Goal: Find specific page/section

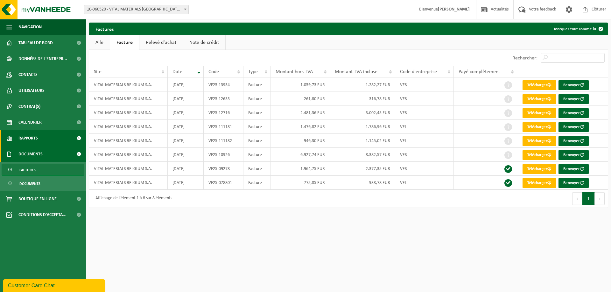
click at [39, 137] on link "Rapports" at bounding box center [43, 138] width 86 height 16
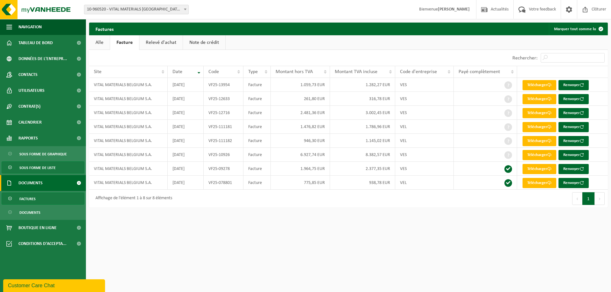
click at [34, 165] on span "Sous forme de liste" at bounding box center [37, 168] width 36 height 12
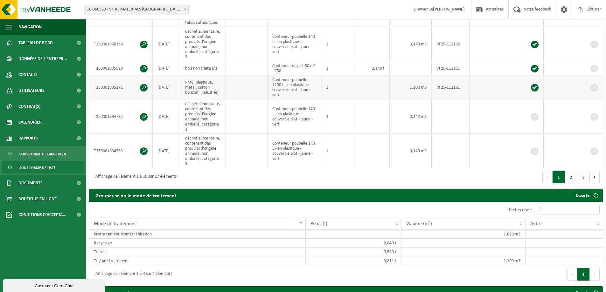
scroll to position [255, 0]
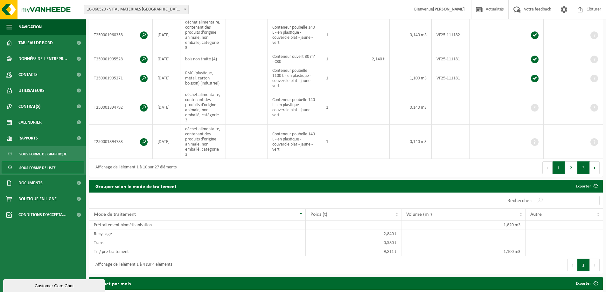
click at [586, 172] on button "3" at bounding box center [584, 168] width 12 height 13
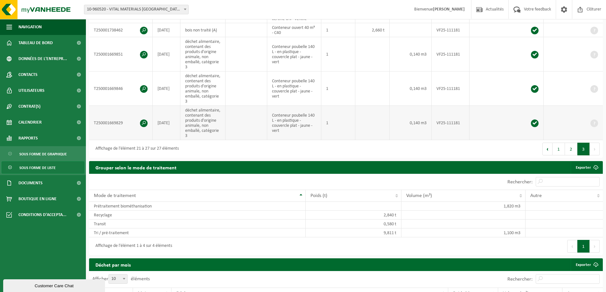
scroll to position [0, 0]
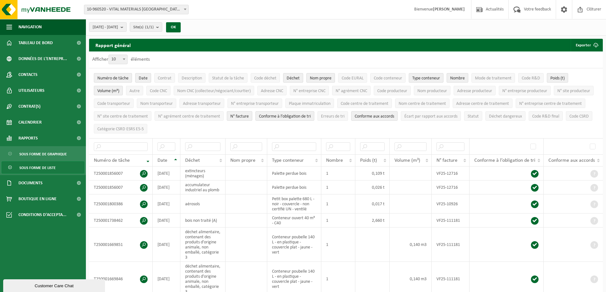
click at [175, 157] on th "Date" at bounding box center [167, 161] width 28 height 12
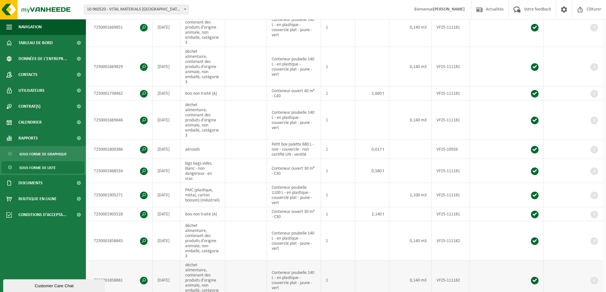
scroll to position [223, 0]
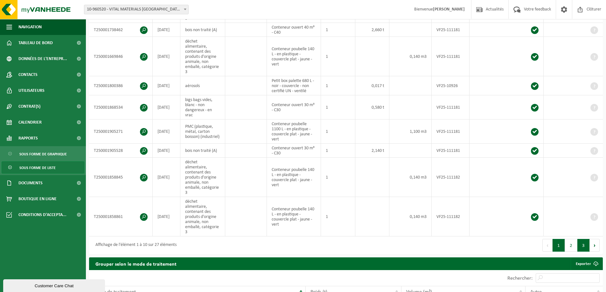
click at [579, 239] on button "3" at bounding box center [584, 245] width 12 height 13
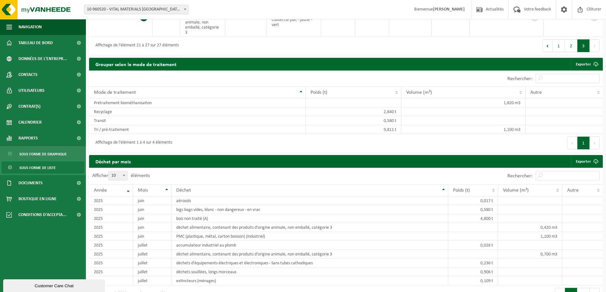
scroll to position [346, 0]
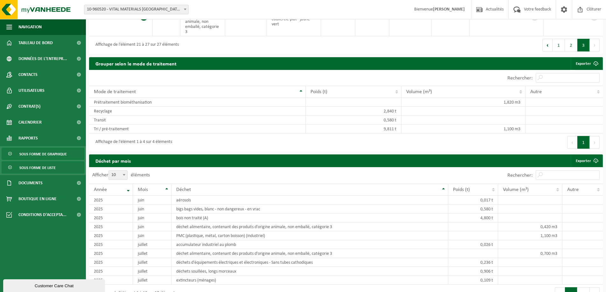
click at [47, 156] on span "Sous forme de graphique" at bounding box center [42, 154] width 47 height 12
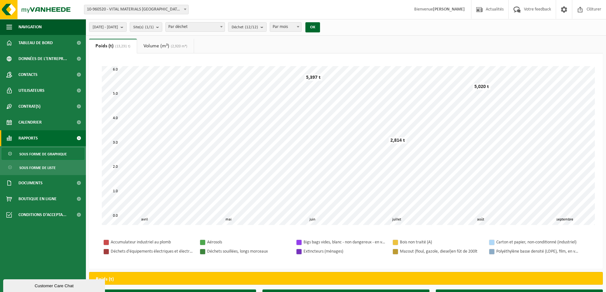
click at [172, 43] on link "Volume (m³) (2,920 m³)" at bounding box center [165, 46] width 57 height 15
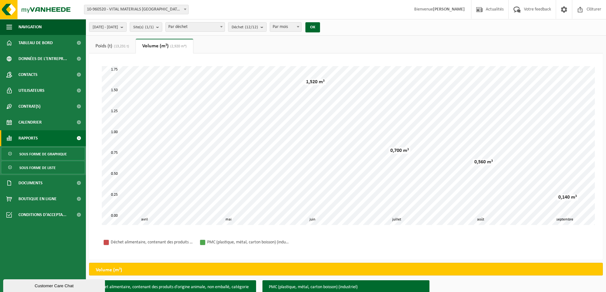
click at [31, 165] on span "Sous forme de liste" at bounding box center [37, 168] width 36 height 12
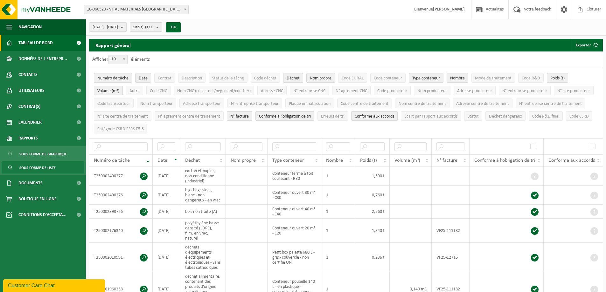
click at [40, 39] on span "Tableau de bord" at bounding box center [35, 43] width 34 height 16
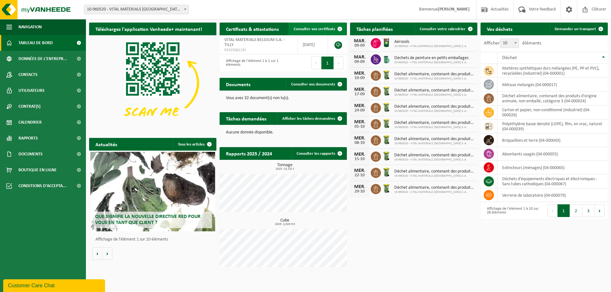
click at [313, 29] on span "Consulter vos certificats" at bounding box center [314, 29] width 41 height 4
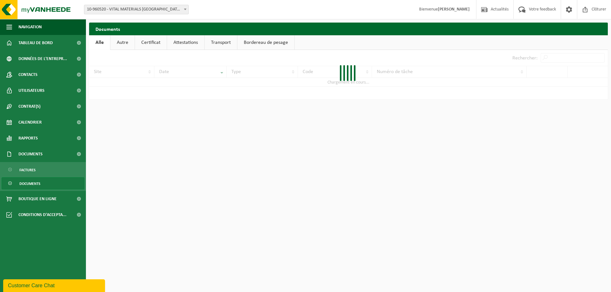
click at [194, 47] on link "Attestations" at bounding box center [185, 42] width 37 height 15
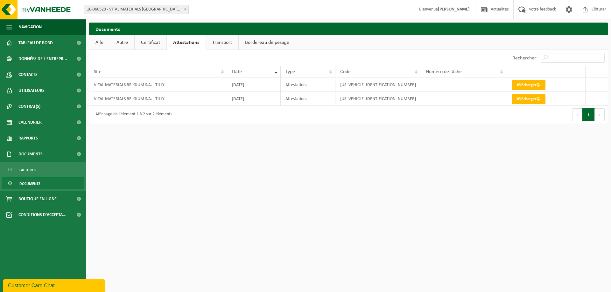
click at [153, 45] on link "Certificat" at bounding box center [151, 42] width 32 height 15
